Goal: Obtain resource: Download file/media

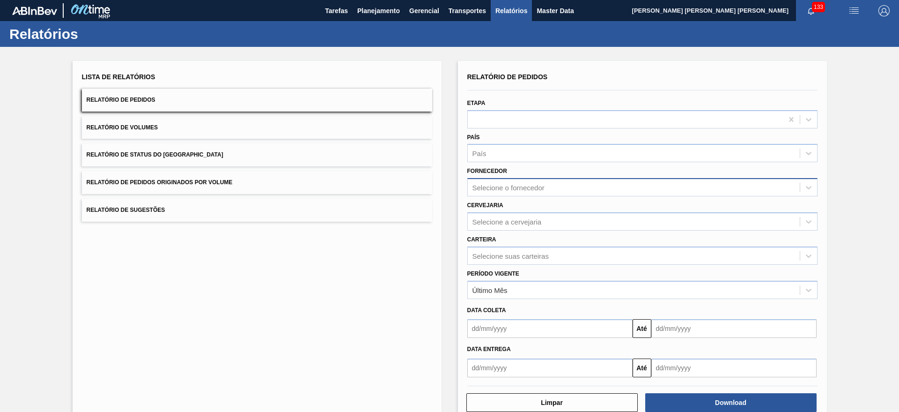
click at [509, 186] on div "Selecione o fornecedor" at bounding box center [508, 188] width 72 height 8
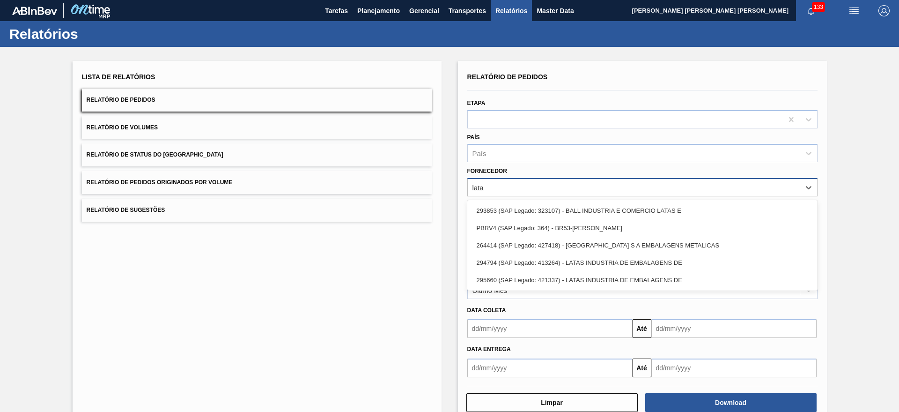
type input "latas"
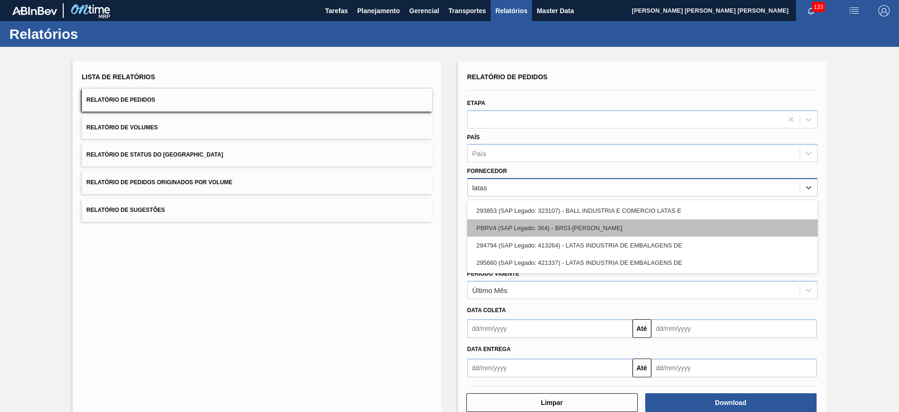
click at [522, 229] on div "PBRV4 (SAP Legado: 364) - BR53-[PERSON_NAME]" at bounding box center [642, 227] width 350 height 17
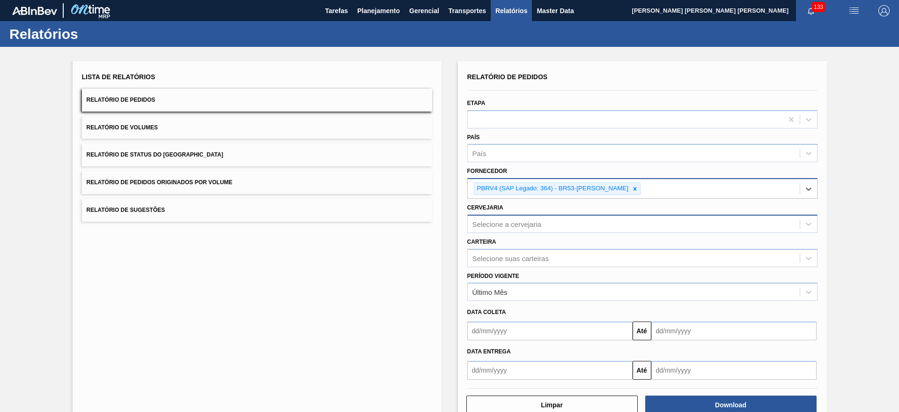
click at [589, 226] on div "Selecione a cervejaria" at bounding box center [634, 224] width 332 height 14
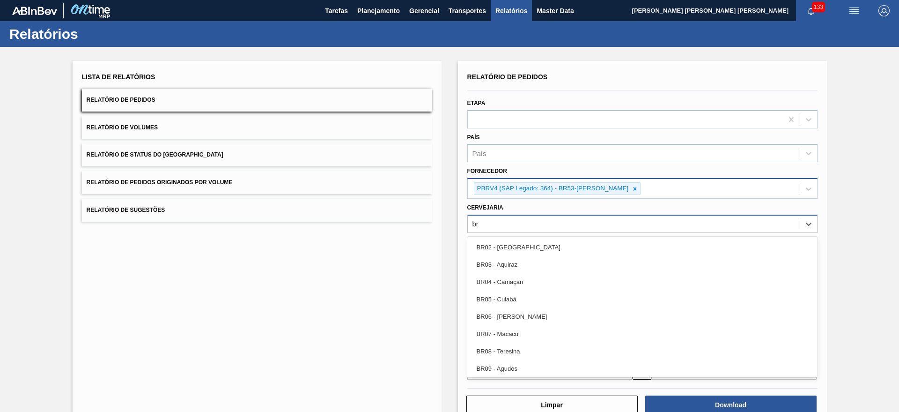
type input "b"
click at [453, 189] on div "Lista de Relatórios Relatório de Pedidos Relatório de Volumes Relatório de Stat…" at bounding box center [449, 241] width 899 height 389
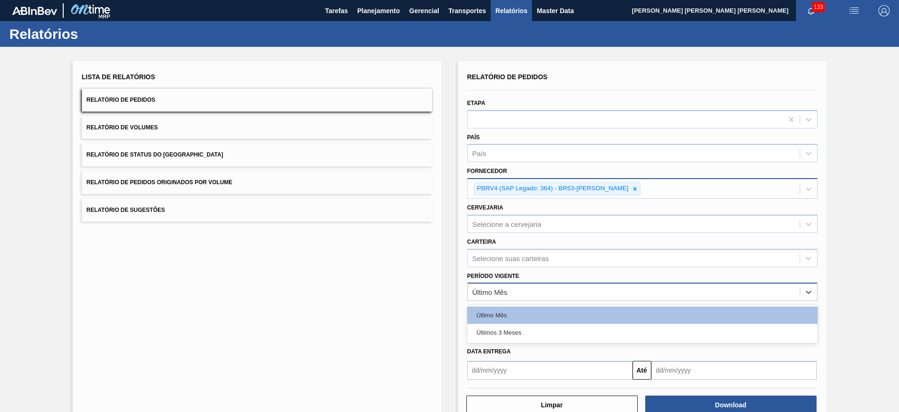
click at [523, 285] on div "Último Mês" at bounding box center [634, 292] width 332 height 14
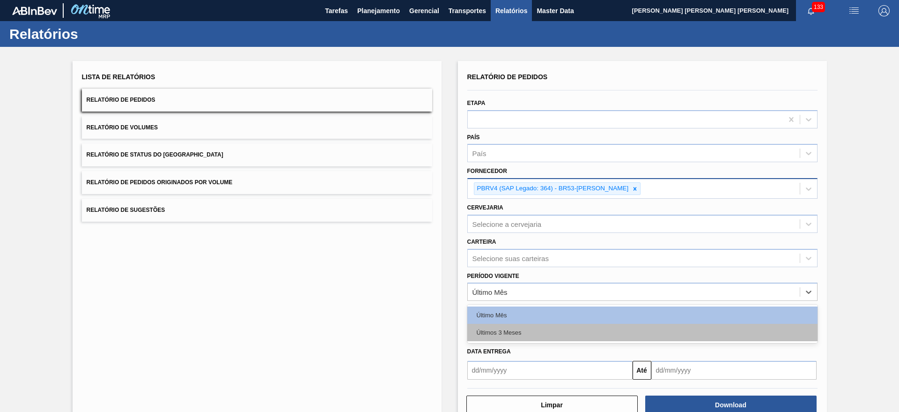
click at [521, 336] on div "Últimos 3 Meses" at bounding box center [642, 332] width 350 height 17
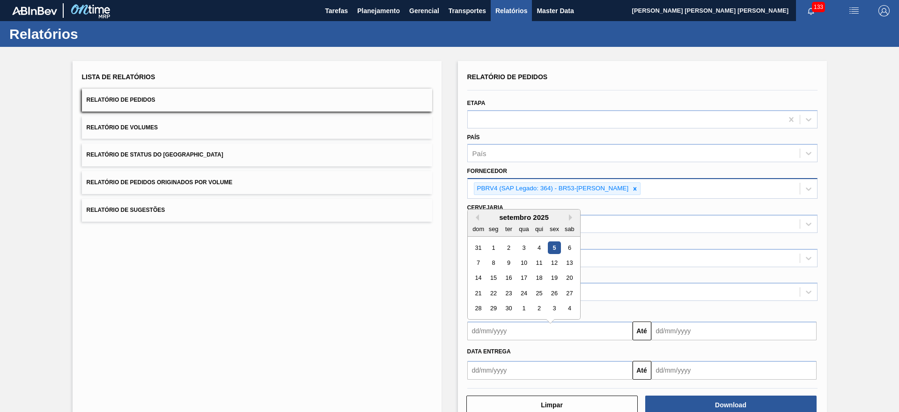
click at [585, 327] on input "text" at bounding box center [549, 330] width 165 height 19
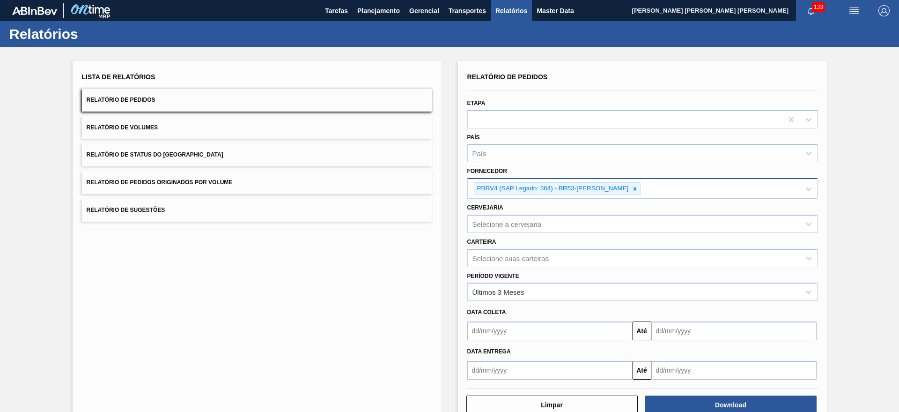
click at [450, 243] on div "Lista de Relatórios Relatório de Pedidos Relatório de Volumes Relatório de Stat…" at bounding box center [449, 241] width 899 height 389
click at [529, 262] on div "Selecione suas carteiras" at bounding box center [634, 258] width 332 height 14
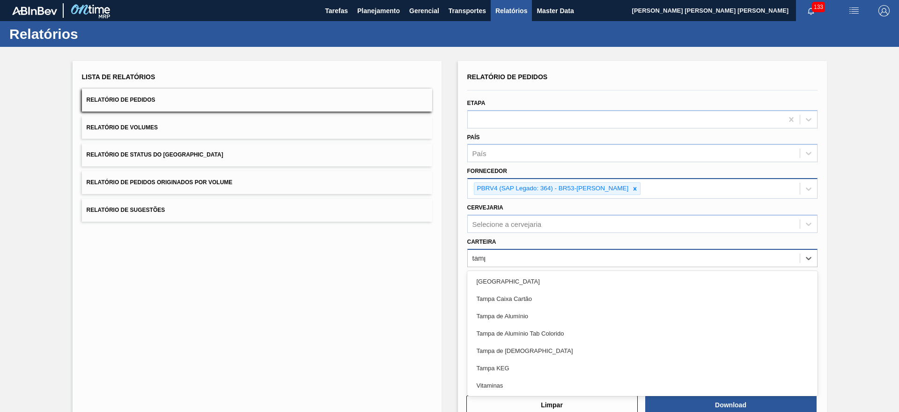
type input "[GEOGRAPHIC_DATA]"
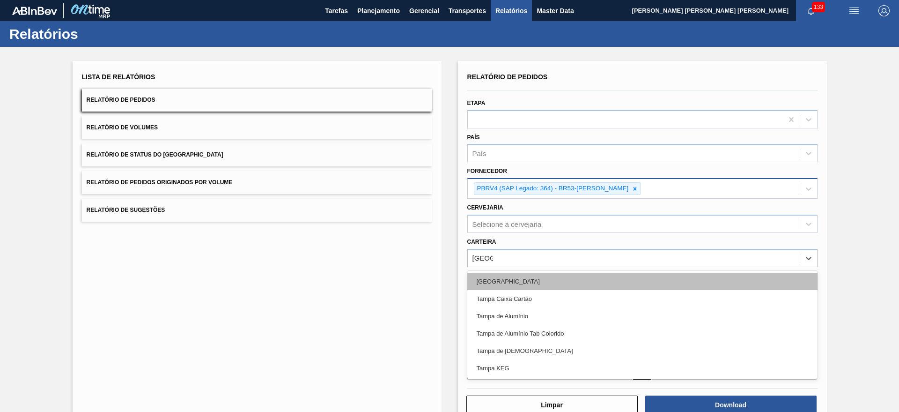
click at [525, 273] on div "[GEOGRAPHIC_DATA]" at bounding box center [642, 281] width 350 height 17
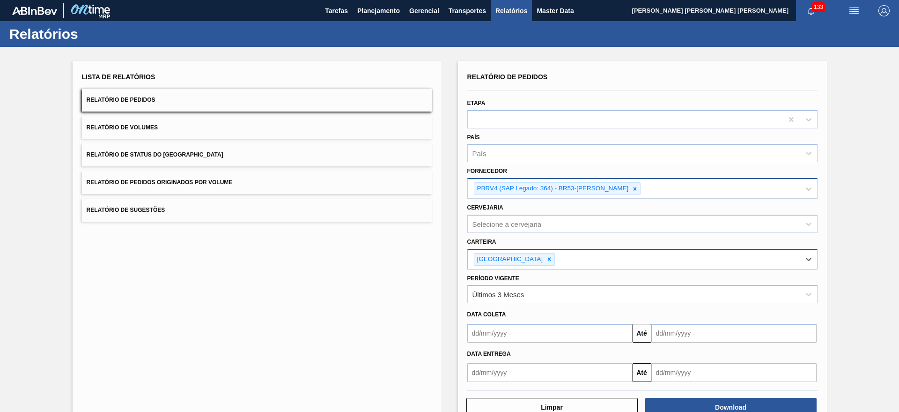
paste input "[GEOGRAPHIC_DATA]"
type input "[GEOGRAPHIC_DATA]"
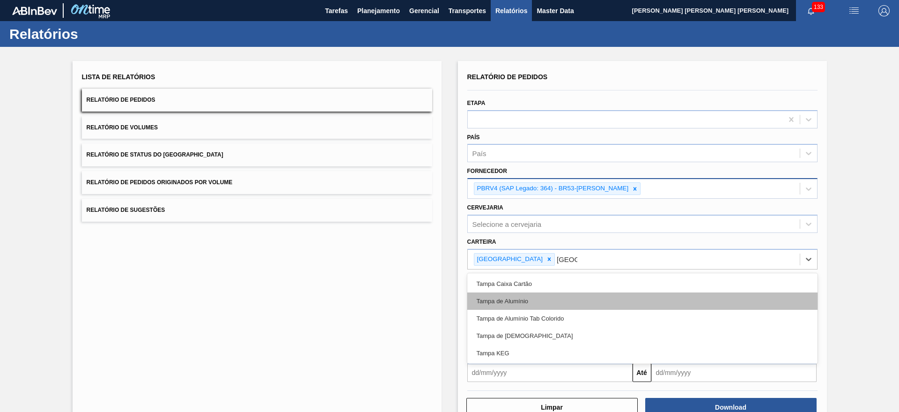
click at [541, 300] on div "Tampa de Alumínio" at bounding box center [642, 300] width 350 height 17
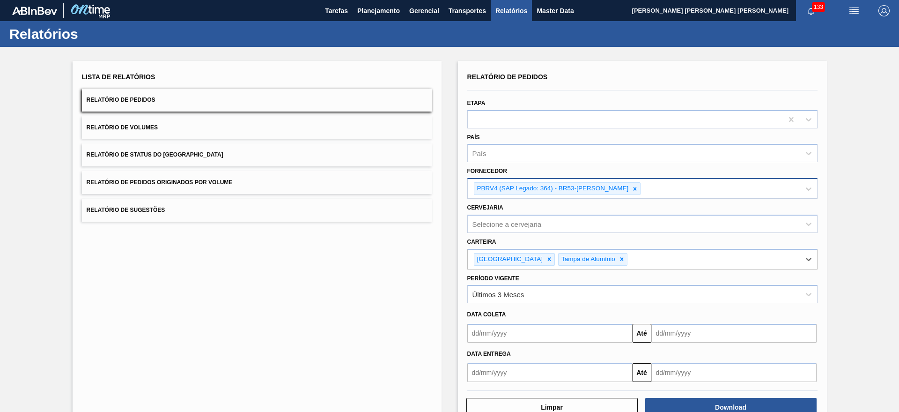
paste input "[GEOGRAPHIC_DATA]"
type input "[GEOGRAPHIC_DATA]"
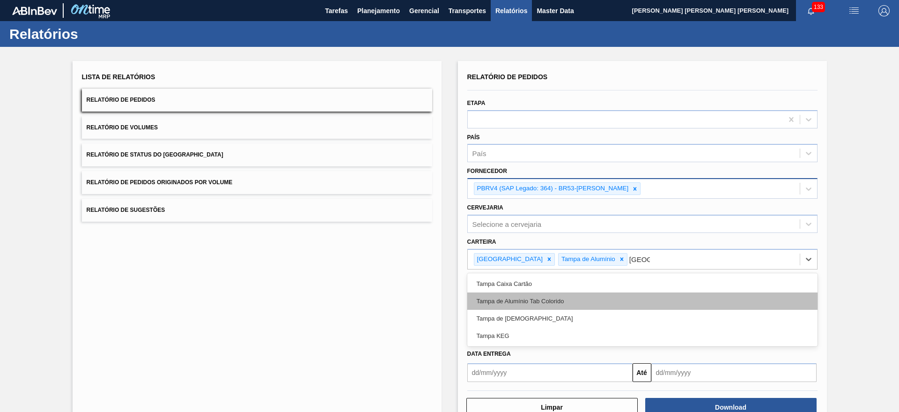
click at [563, 294] on div "Tampa de Alumínio Tab Colorido" at bounding box center [642, 300] width 350 height 17
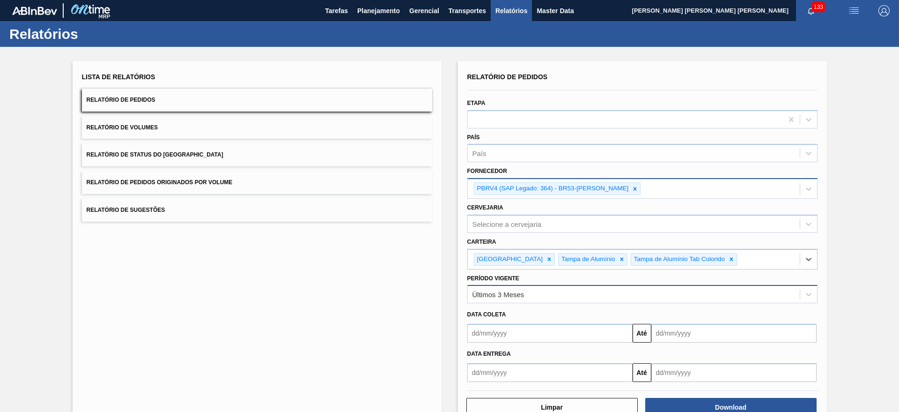
paste input "[GEOGRAPHIC_DATA]"
type input "[GEOGRAPHIC_DATA]"
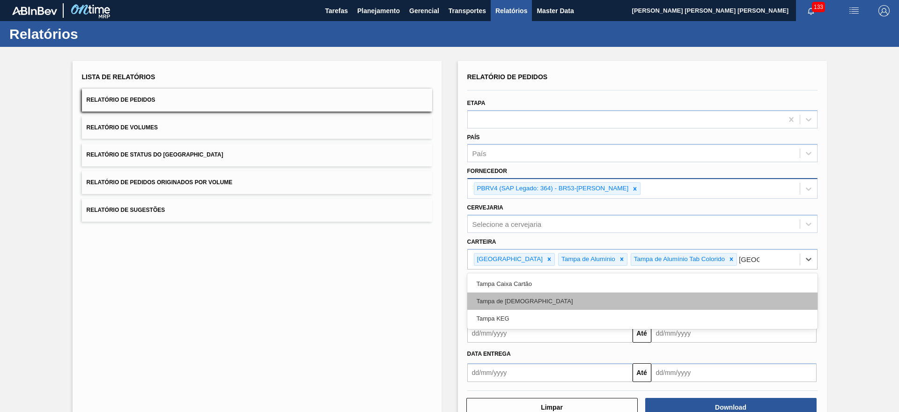
click at [570, 303] on div "Tampa de [DEMOGRAPHIC_DATA]" at bounding box center [642, 300] width 350 height 17
